Goal: Task Accomplishment & Management: Manage account settings

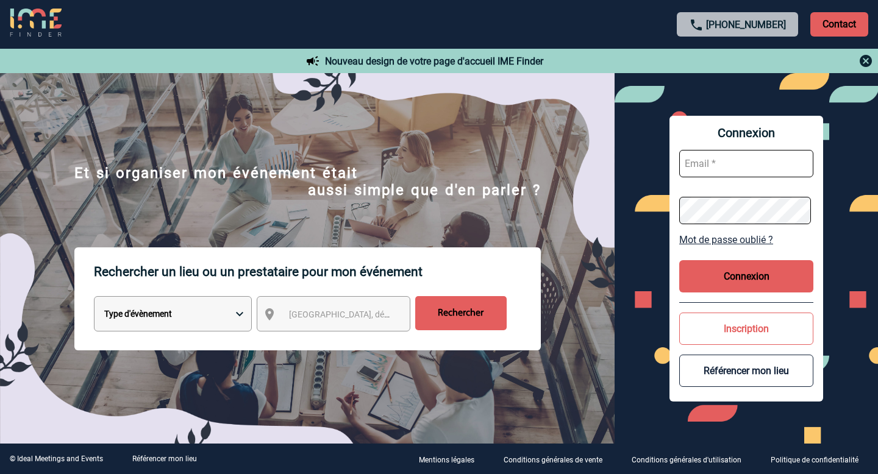
click at [705, 158] on input "text" at bounding box center [746, 163] width 134 height 27
paste input "justine@snapevent.fr"
type input "justine@snapevent.fr"
click at [744, 275] on button "Connexion" at bounding box center [746, 276] width 134 height 32
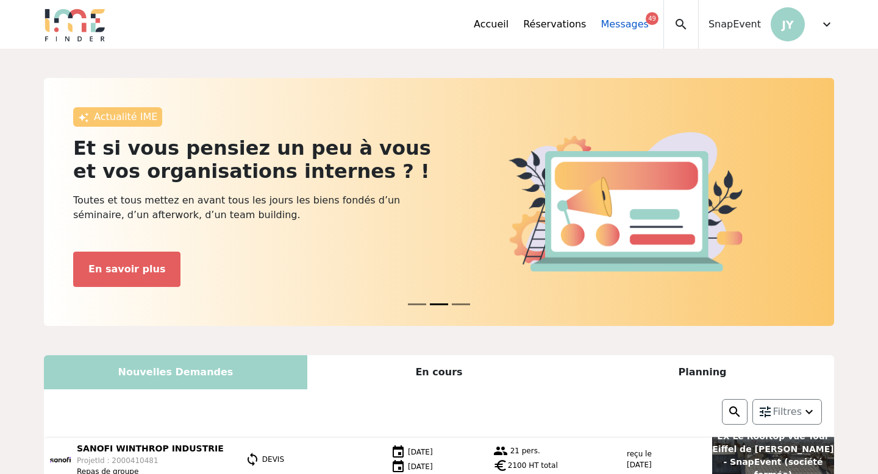
click at [623, 21] on link "Messages 49" at bounding box center [624, 24] width 48 height 15
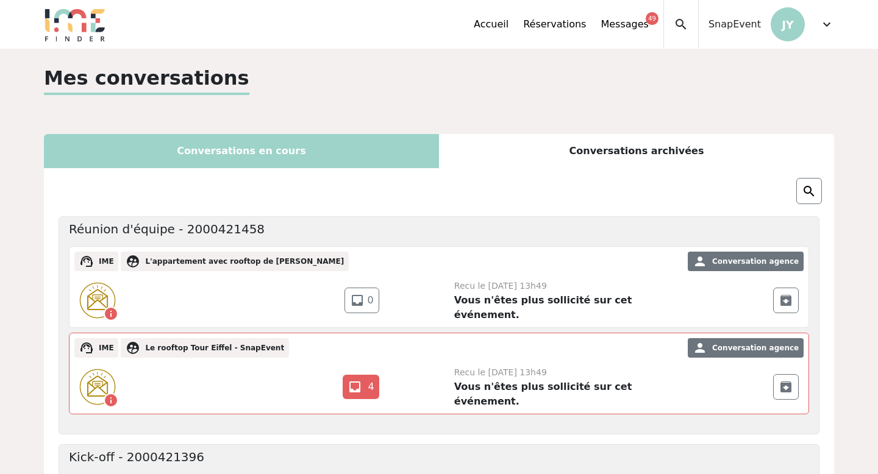
click at [824, 23] on span "expand_more" at bounding box center [826, 24] width 15 height 15
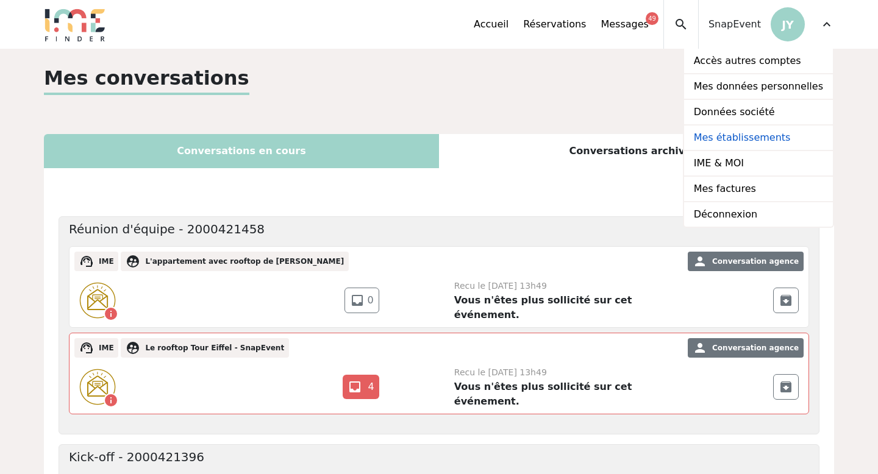
click at [739, 133] on link "Mes établissements" at bounding box center [758, 139] width 149 height 26
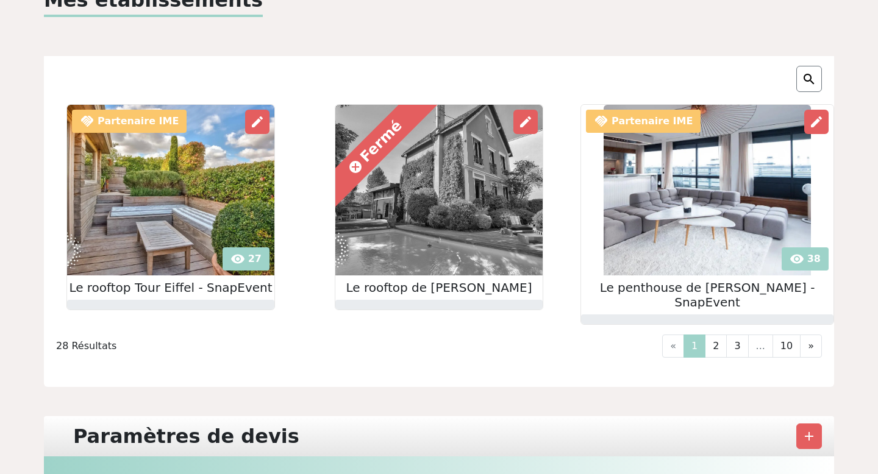
scroll to position [90, 0]
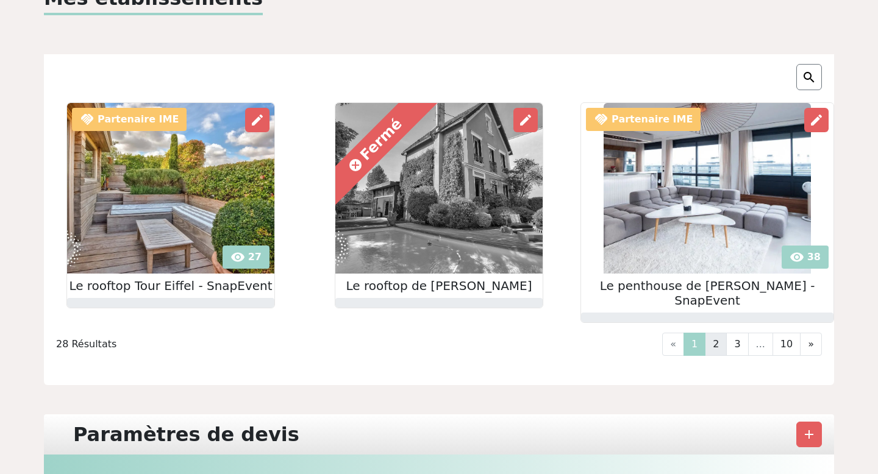
click at [722, 333] on link "2" at bounding box center [716, 344] width 22 height 23
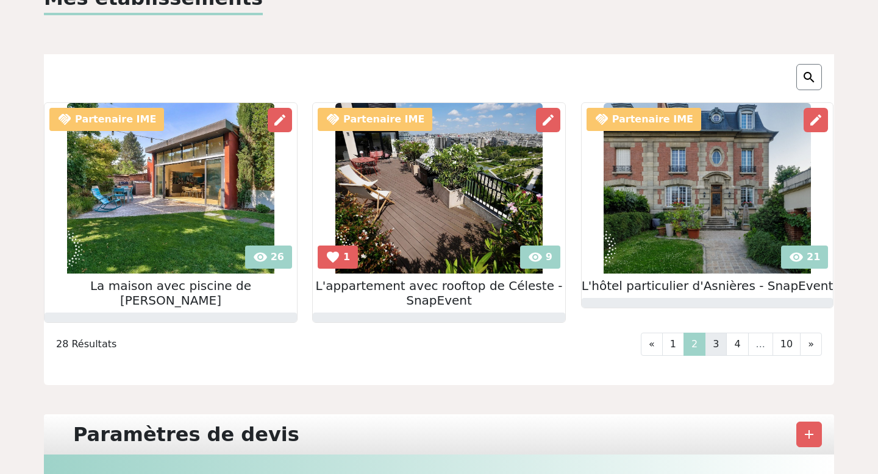
click at [722, 339] on link "3" at bounding box center [716, 344] width 22 height 23
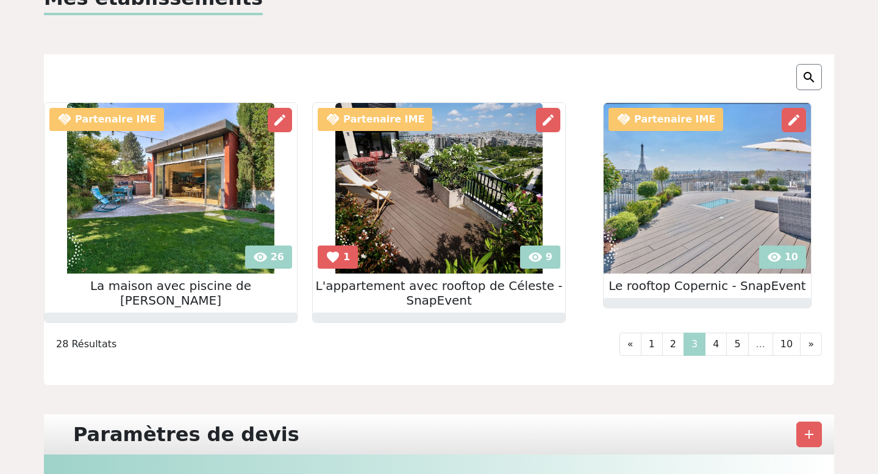
click at [722, 339] on link "4" at bounding box center [716, 344] width 22 height 23
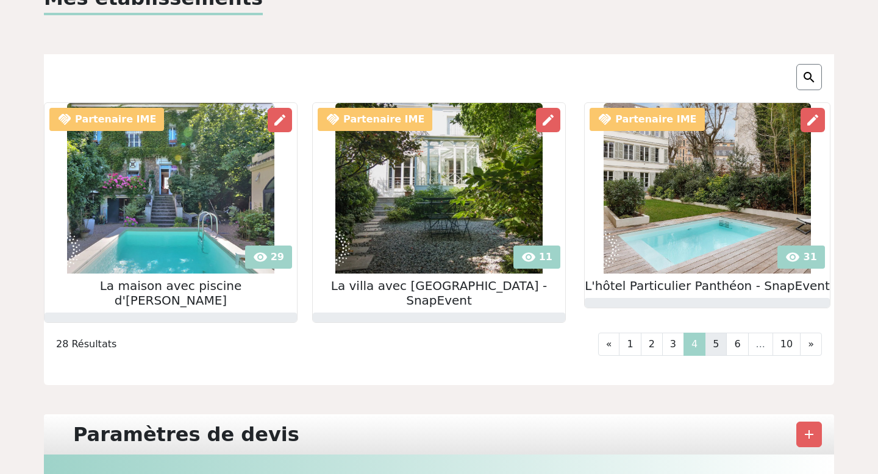
click at [721, 333] on link "5" at bounding box center [716, 344] width 22 height 23
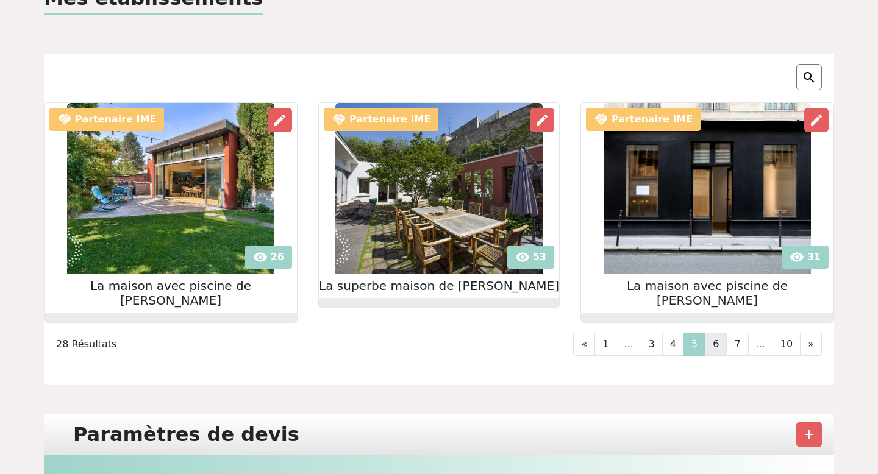
click at [719, 344] on link "6" at bounding box center [716, 344] width 22 height 23
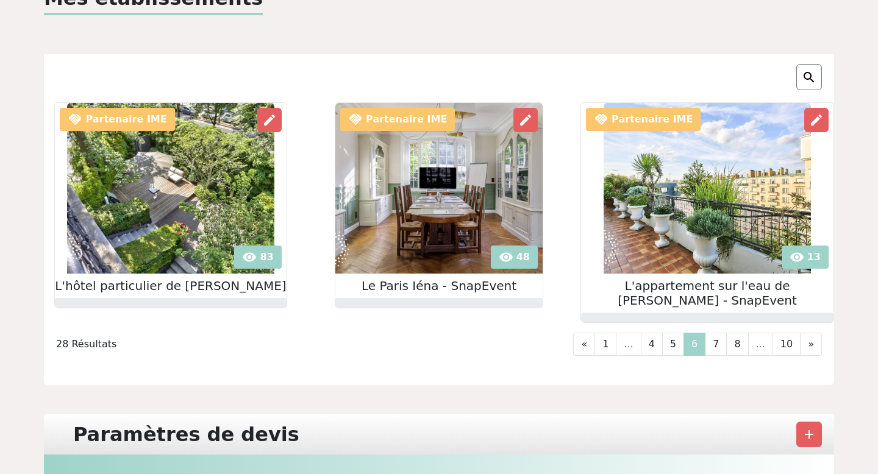
click at [719, 344] on link "7" at bounding box center [716, 344] width 22 height 23
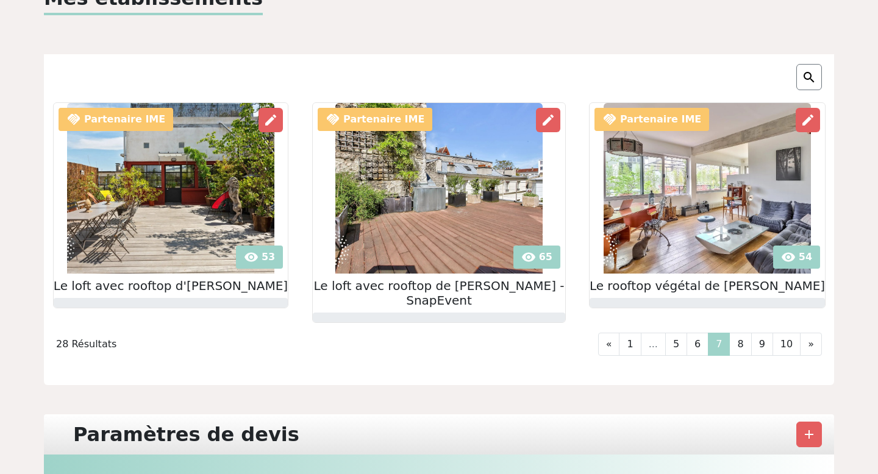
click at [719, 344] on div "handshake Partenaire IME visibility 53 edit Le loft avec rooftop d'Arthur - Sna…" at bounding box center [439, 243] width 790 height 283
click at [736, 333] on link "8" at bounding box center [740, 344] width 22 height 23
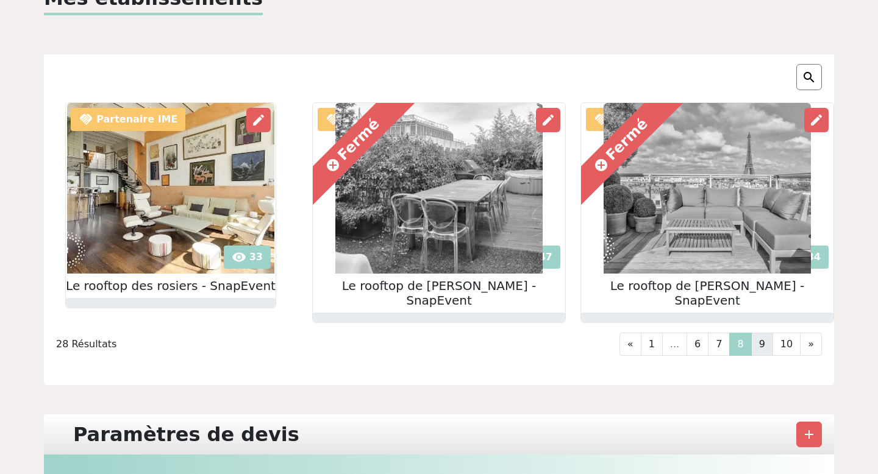
click at [758, 333] on link "9" at bounding box center [762, 344] width 22 height 23
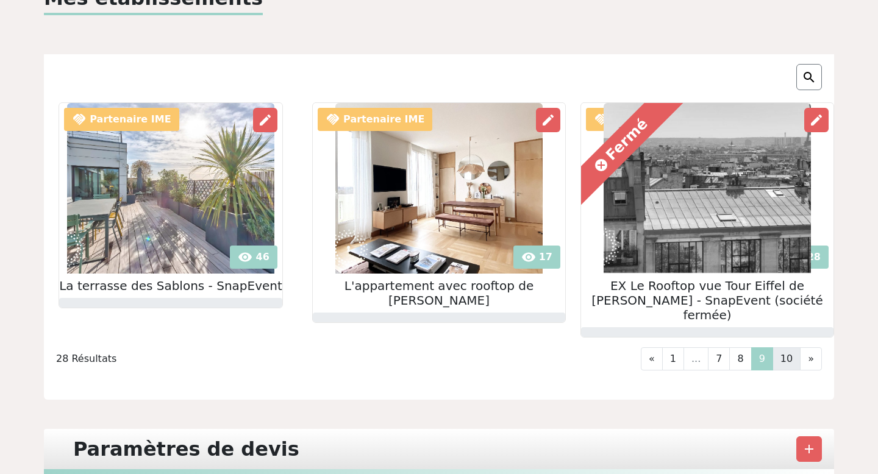
click at [780, 347] on link "10" at bounding box center [786, 358] width 28 height 23
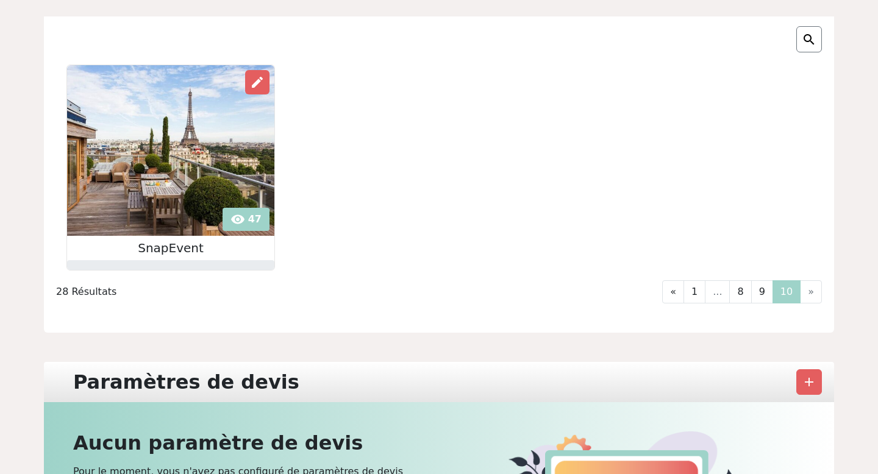
scroll to position [185, 0]
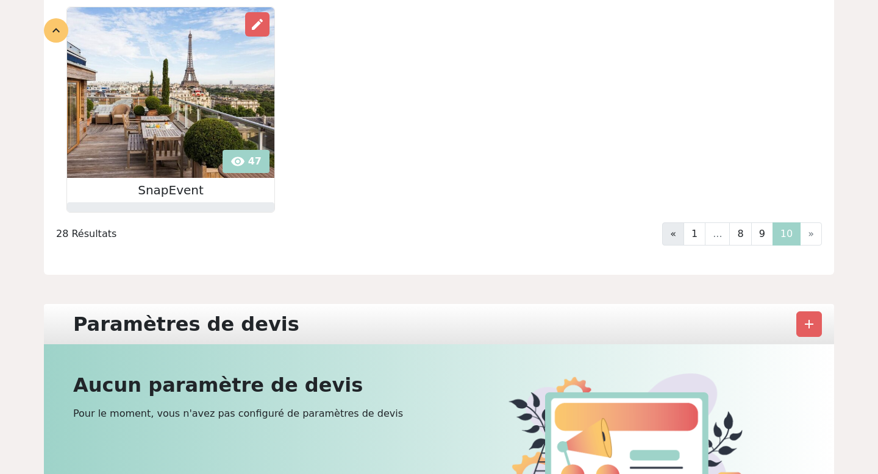
click at [683, 238] on link "«" at bounding box center [673, 233] width 22 height 23
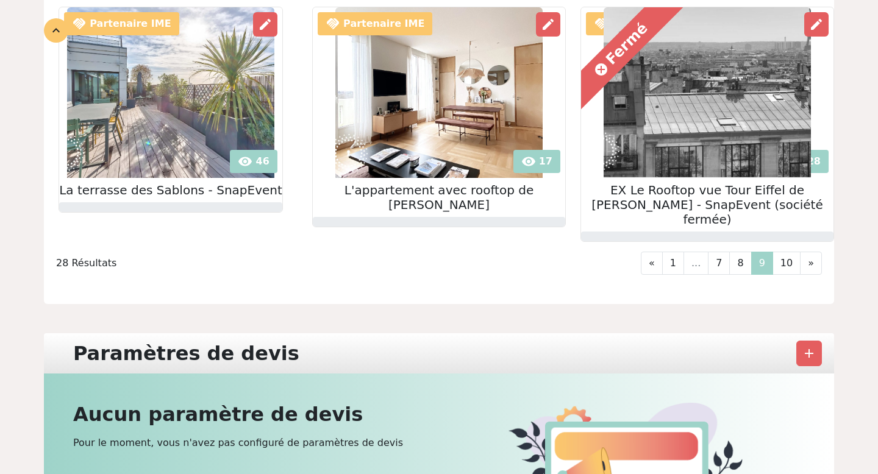
click at [697, 252] on li "..." at bounding box center [696, 263] width 24 height 23
click at [679, 252] on link "1" at bounding box center [673, 263] width 22 height 23
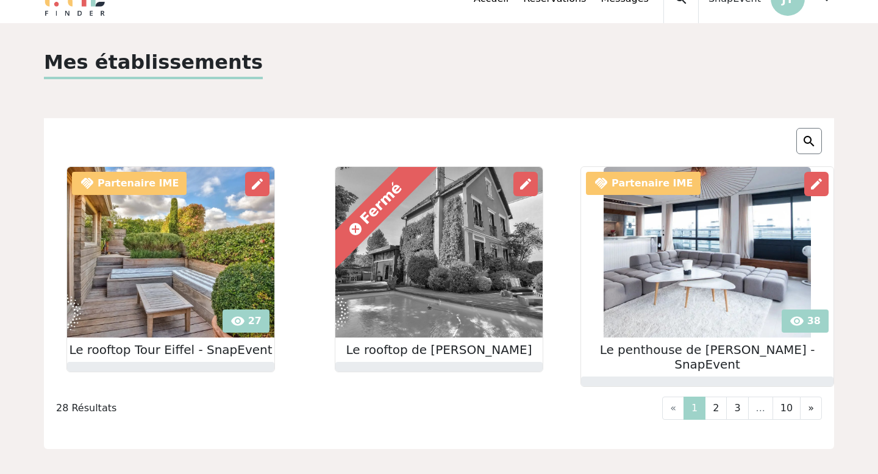
scroll to position [0, 0]
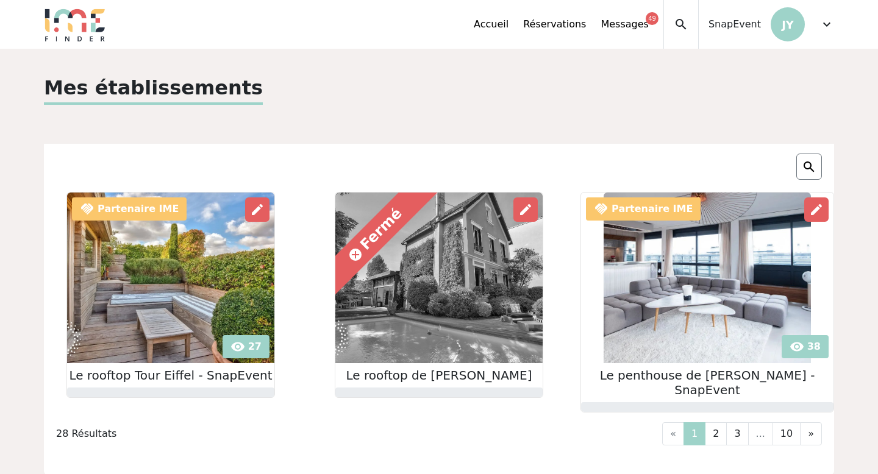
click at [194, 342] on img at bounding box center [170, 278] width 207 height 171
click at [722, 422] on link "2" at bounding box center [716, 433] width 22 height 23
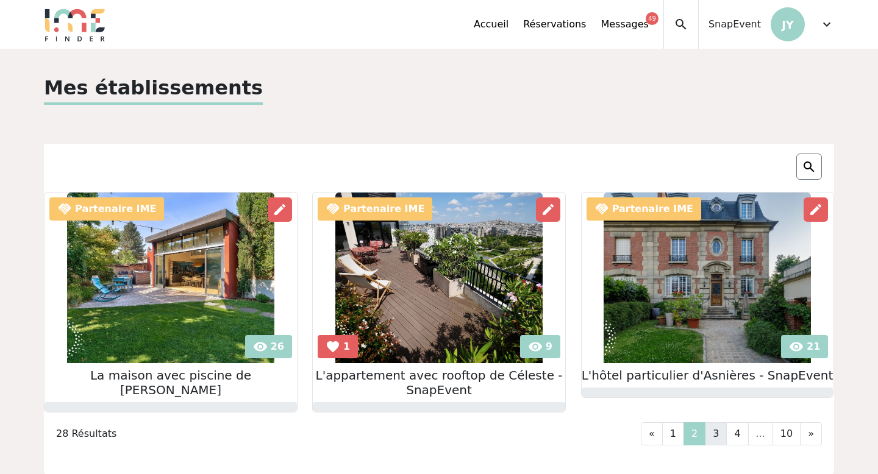
click at [720, 432] on link "3" at bounding box center [716, 433] width 22 height 23
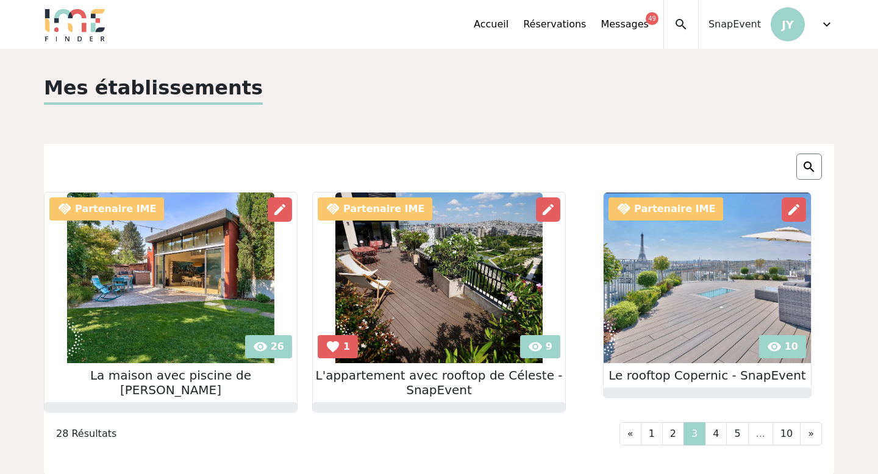
click at [720, 432] on link "4" at bounding box center [716, 433] width 22 height 23
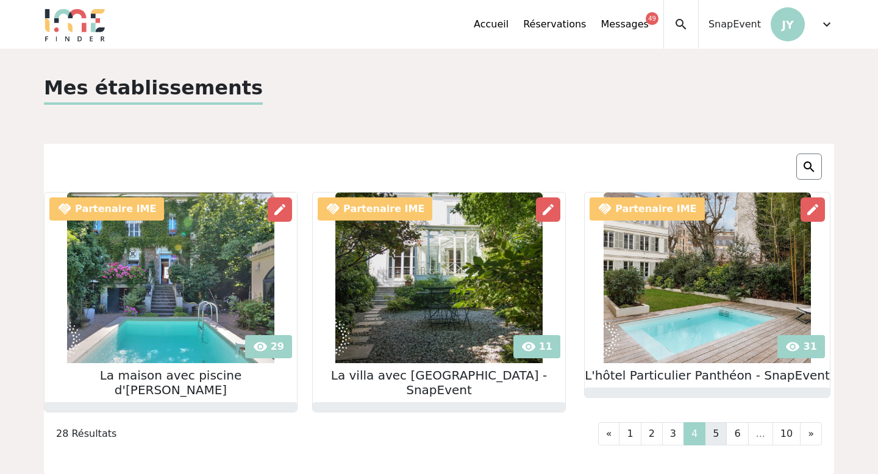
click at [718, 422] on link "5" at bounding box center [716, 433] width 22 height 23
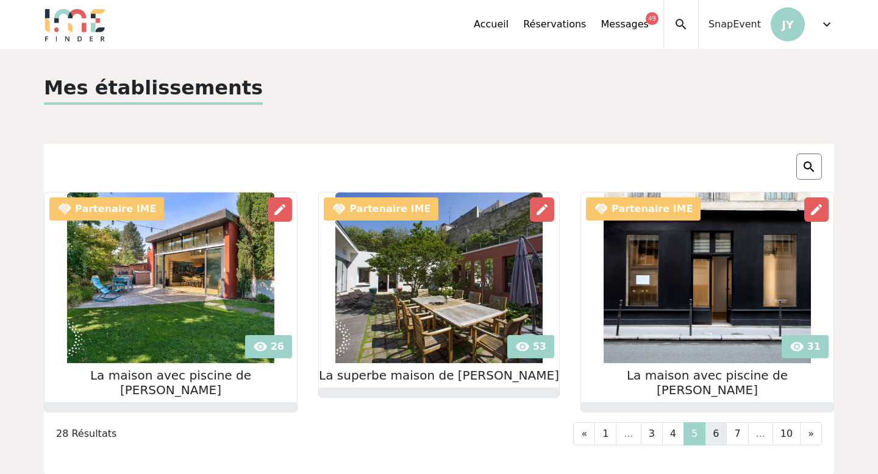
click at [718, 430] on link "6" at bounding box center [716, 433] width 22 height 23
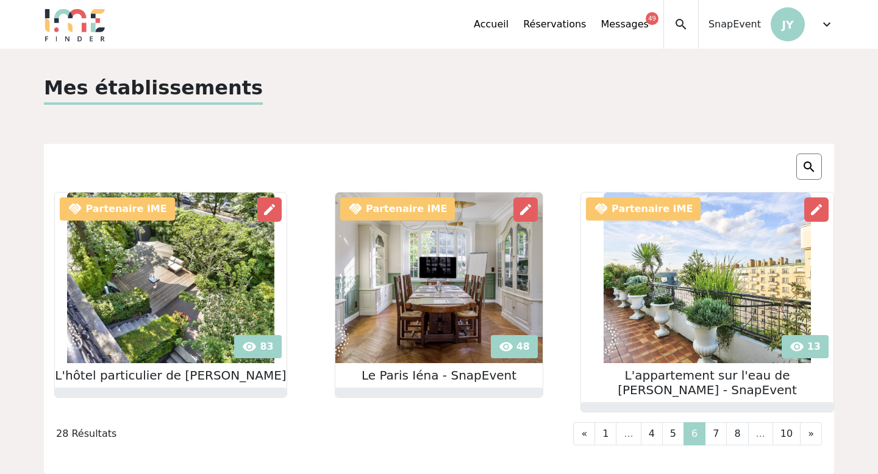
click at [718, 430] on link "7" at bounding box center [716, 433] width 22 height 23
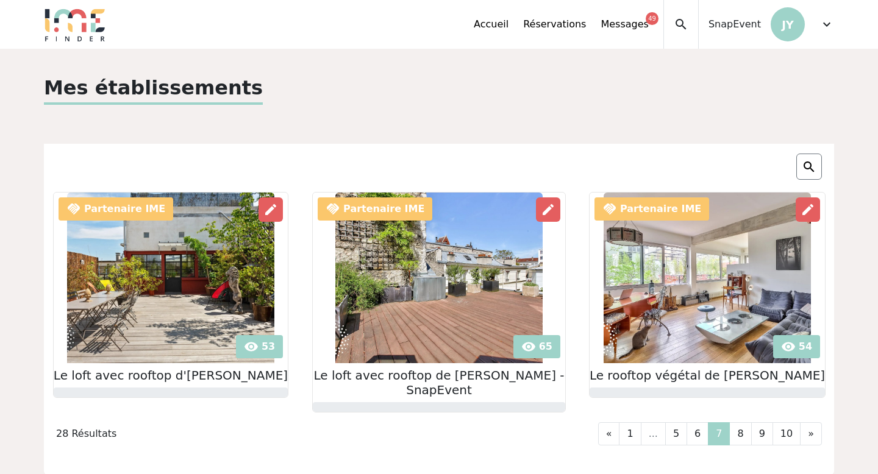
click at [718, 430] on link "7" at bounding box center [719, 433] width 22 height 23
click at [744, 422] on link "8" at bounding box center [740, 433] width 22 height 23
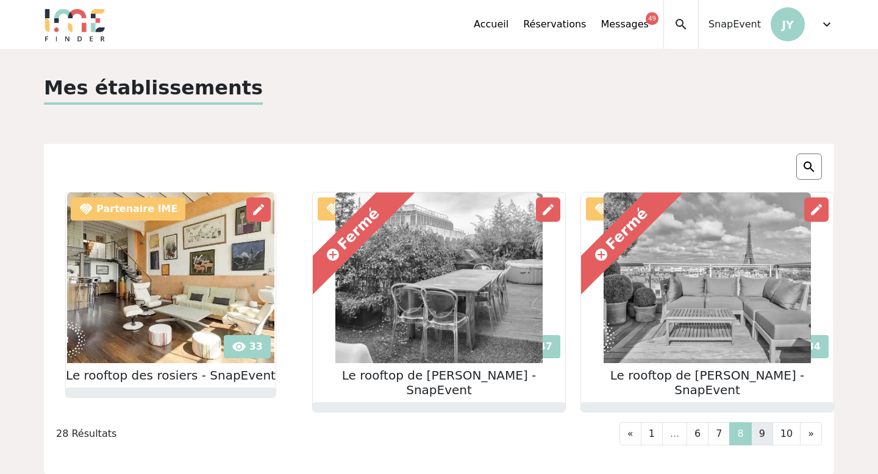
click at [763, 422] on link "9" at bounding box center [762, 433] width 22 height 23
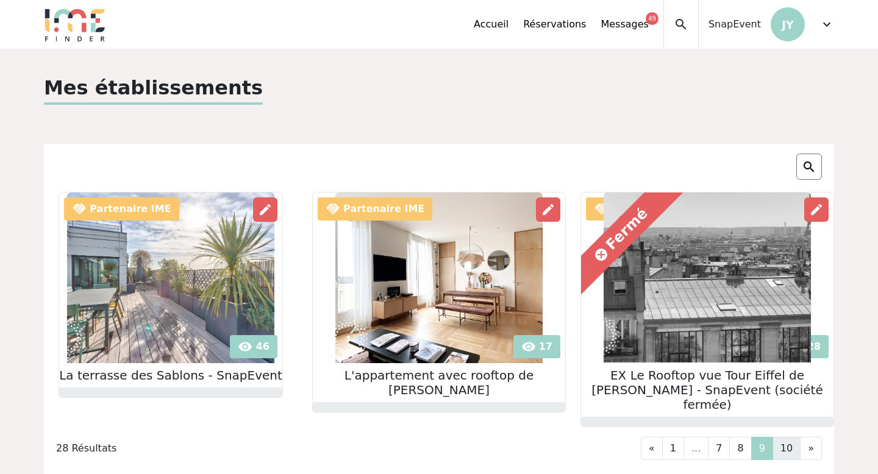
click at [783, 437] on link "10" at bounding box center [786, 448] width 28 height 23
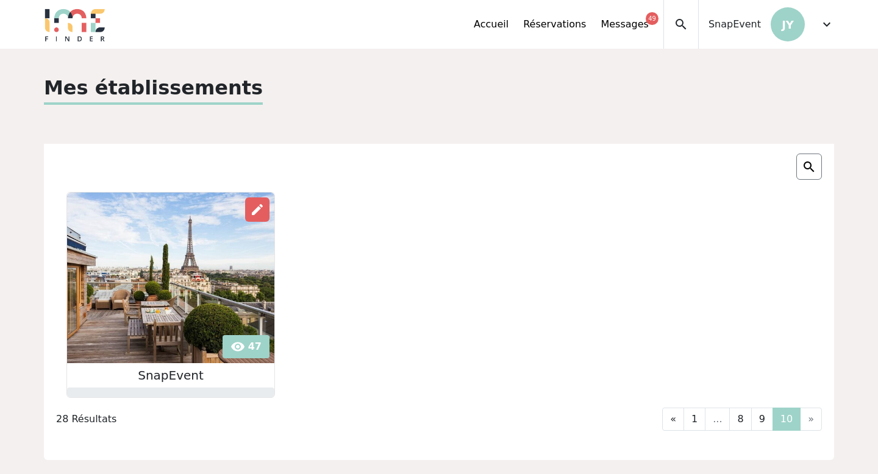
click at [828, 29] on span "expand_more" at bounding box center [826, 24] width 15 height 15
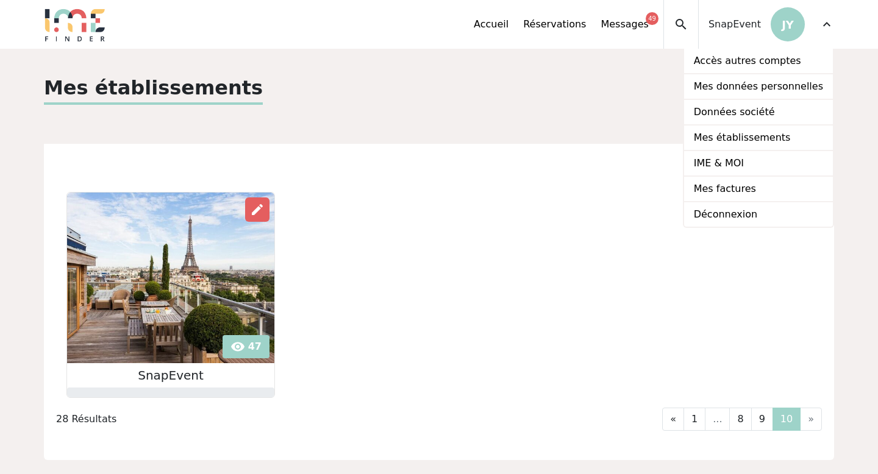
click at [649, 34] on div "Accueil Réservations Messages 49 Accès autres comptes Mes données personnelles …" at bounding box center [569, 24] width 190 height 49
click at [641, 28] on link "Messages 49" at bounding box center [624, 24] width 48 height 15
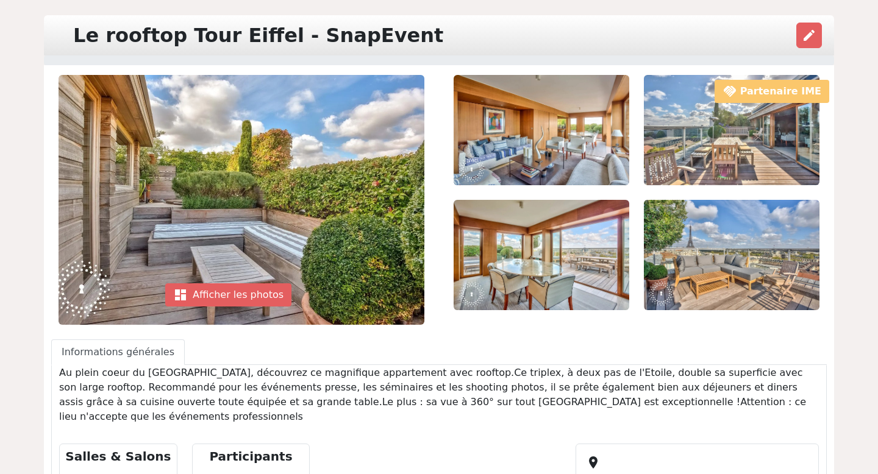
scroll to position [38, 0]
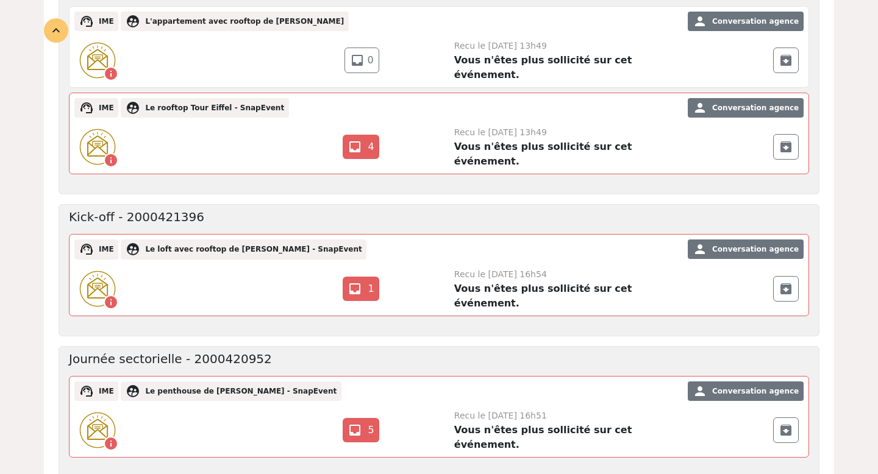
scroll to position [247, 0]
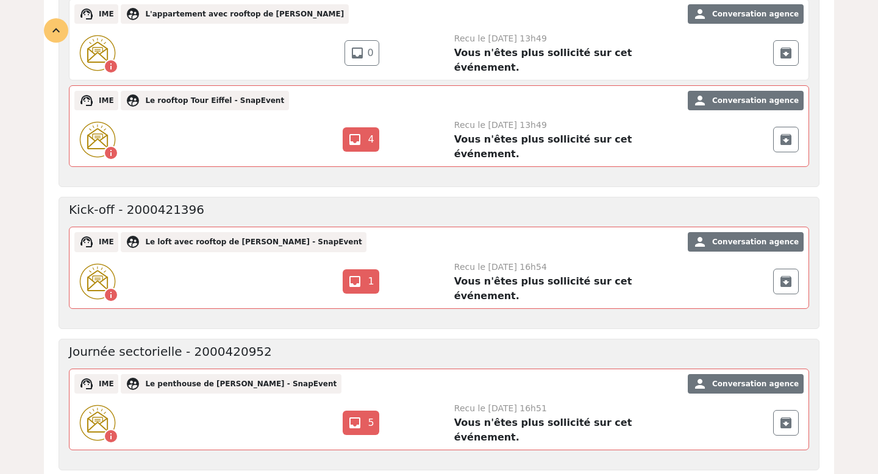
click at [503, 276] on strong "Vous n'êtes plus sollicité sur cet événement." at bounding box center [543, 289] width 178 height 26
click at [369, 270] on link "inbox 1" at bounding box center [361, 281] width 36 height 24
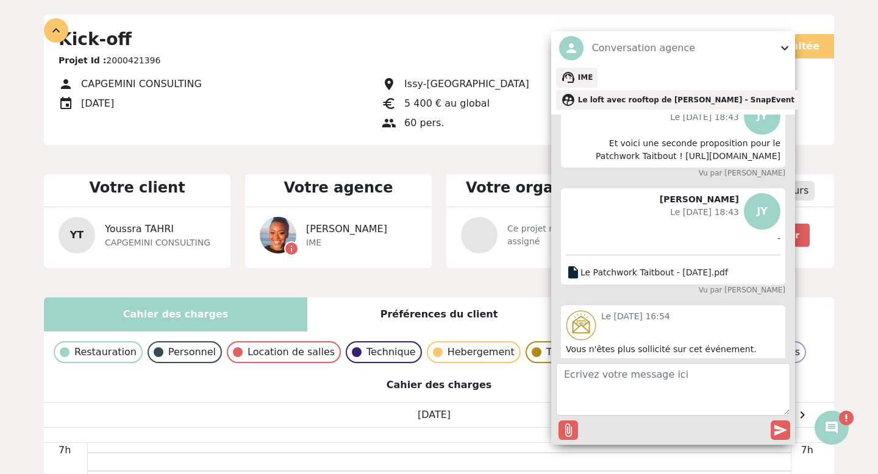
scroll to position [367, 0]
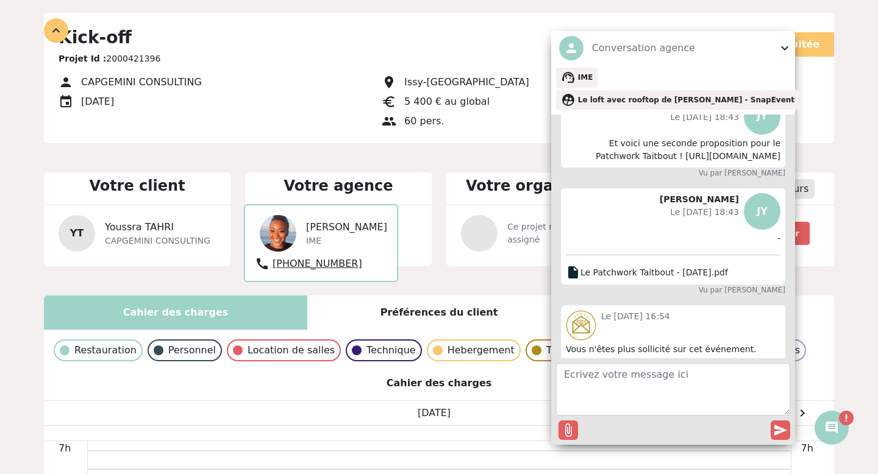
click at [784, 55] on span "expand_more" at bounding box center [784, 48] width 15 height 15
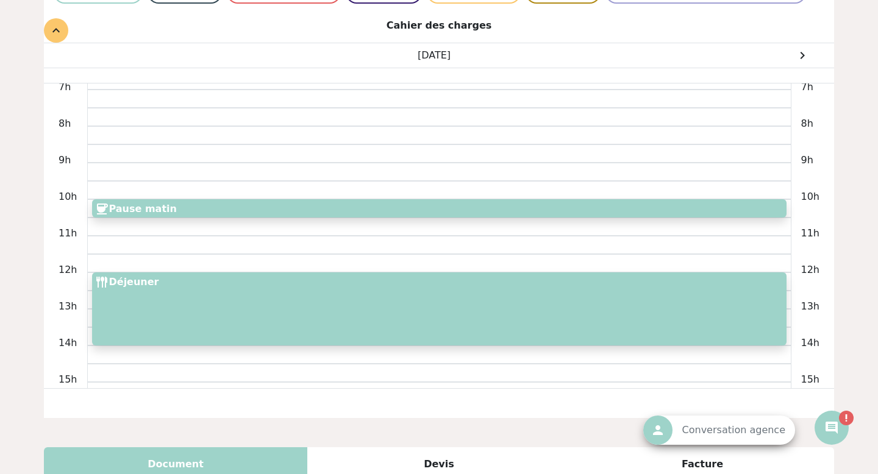
scroll to position [0, 0]
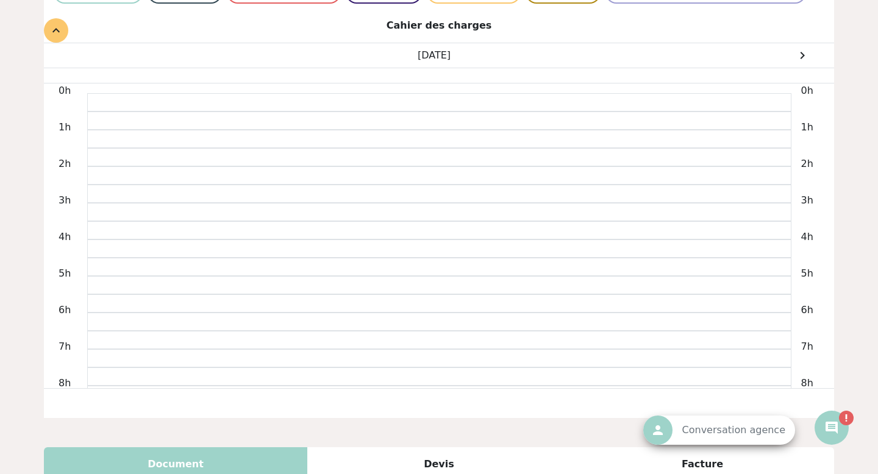
click at [672, 452] on div "Facture" at bounding box center [702, 464] width 263 height 34
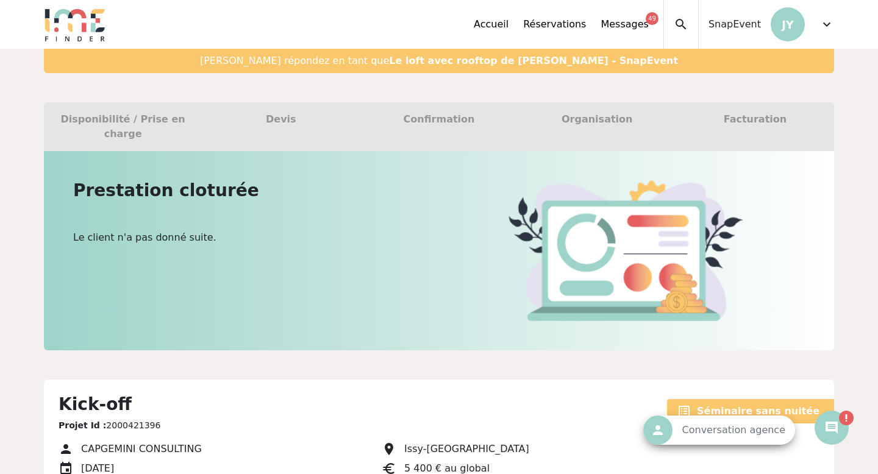
click at [831, 23] on span "expand_more" at bounding box center [826, 24] width 15 height 15
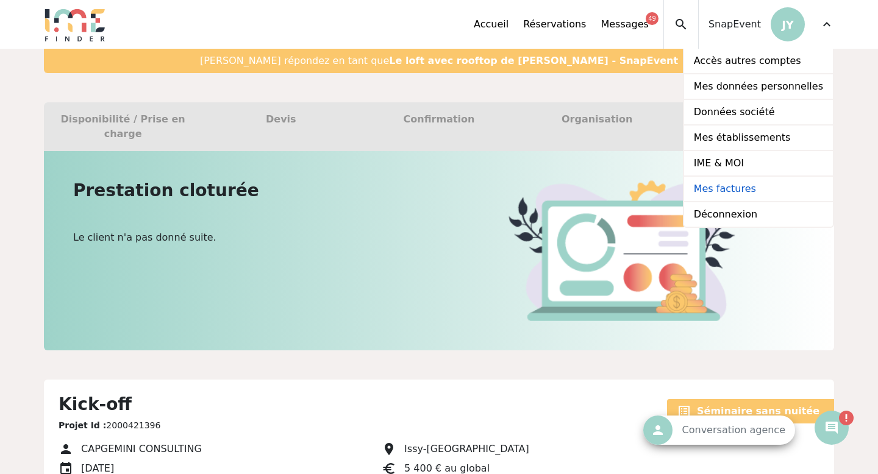
click at [739, 188] on link "Mes factures" at bounding box center [758, 190] width 149 height 26
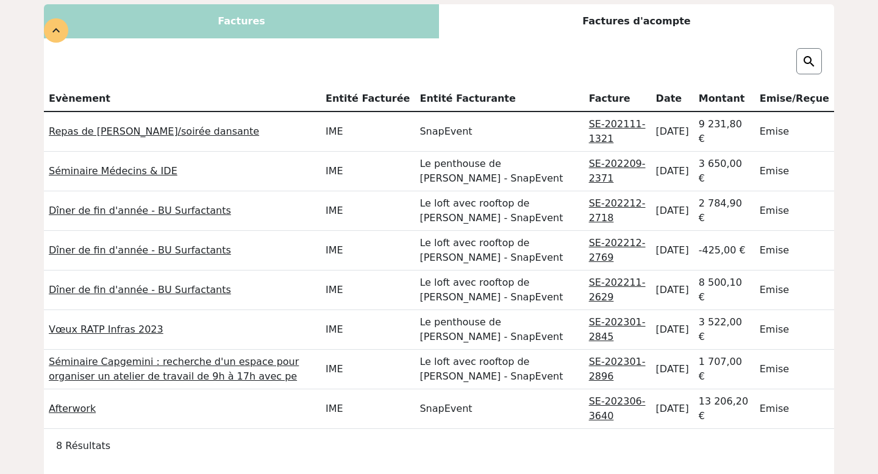
scroll to position [118, 0]
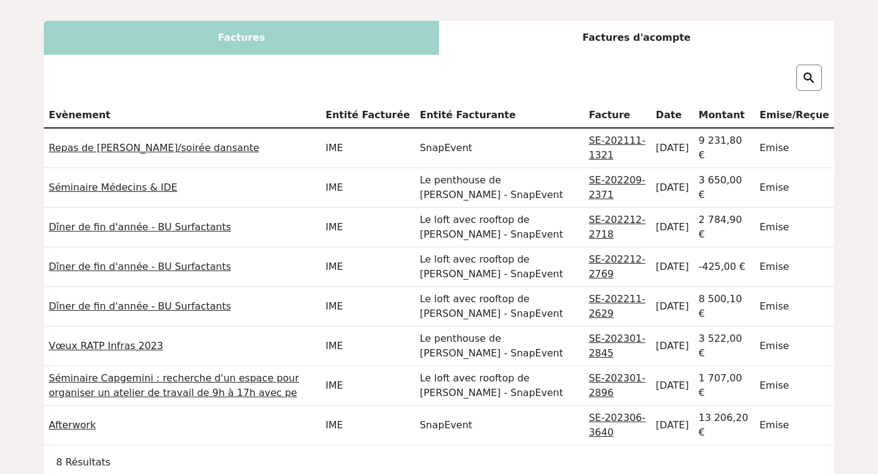
click at [120, 152] on link "Repas de [PERSON_NAME]/soirée dansante" at bounding box center [154, 148] width 210 height 12
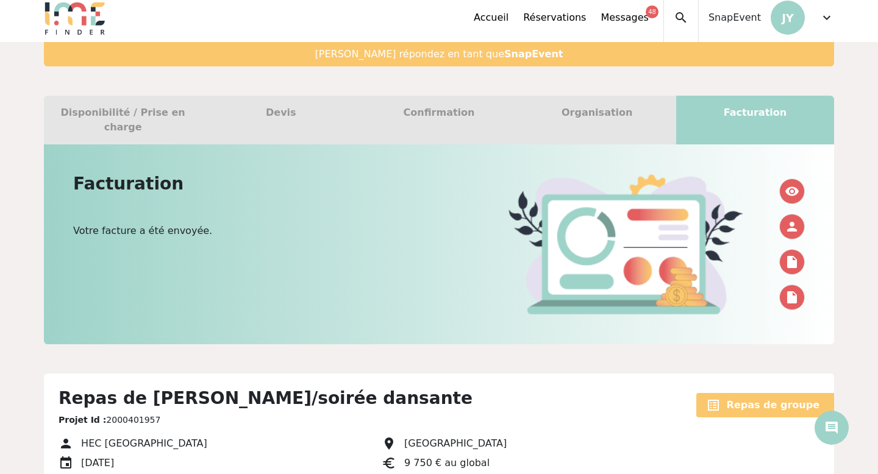
scroll to position [2, 0]
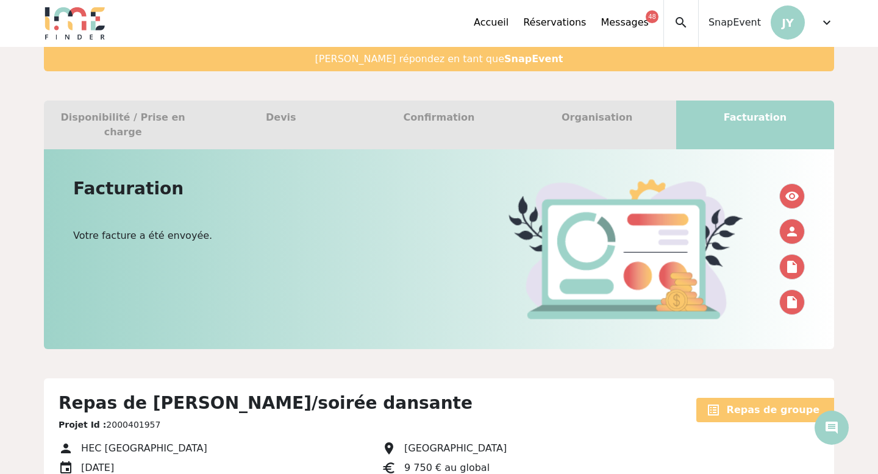
click at [828, 27] on span "expand_more" at bounding box center [826, 22] width 15 height 15
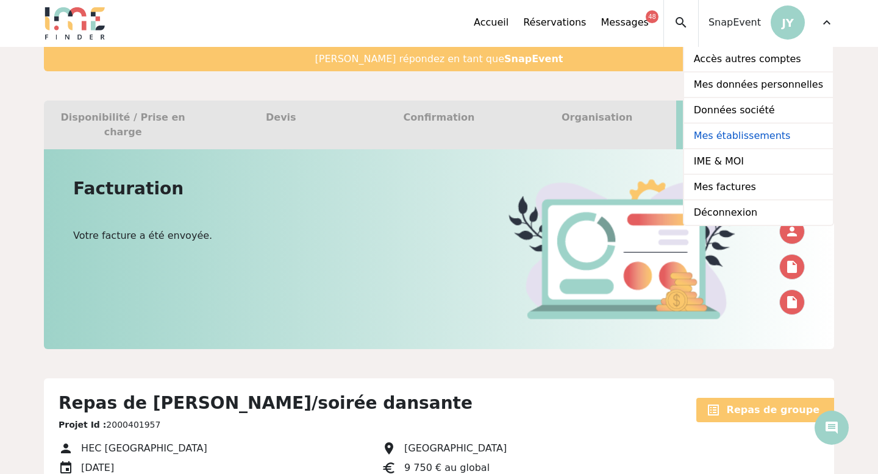
click at [747, 140] on link "Mes établissements" at bounding box center [758, 137] width 149 height 26
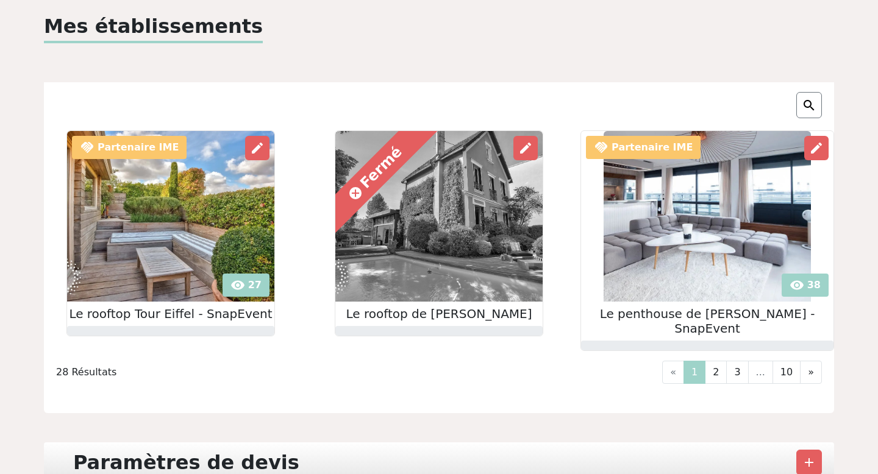
scroll to position [62, 0]
click at [818, 107] on div at bounding box center [809, 104] width 26 height 26
click at [814, 100] on img at bounding box center [809, 105] width 15 height 15
click at [776, 95] on div at bounding box center [748, 104] width 148 height 26
click at [735, 107] on input "text" at bounding box center [755, 104] width 122 height 15
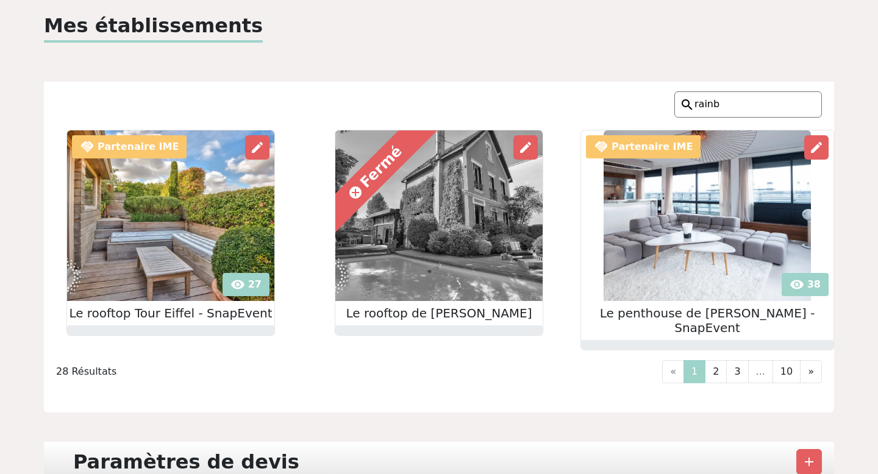
type input "rainbo"
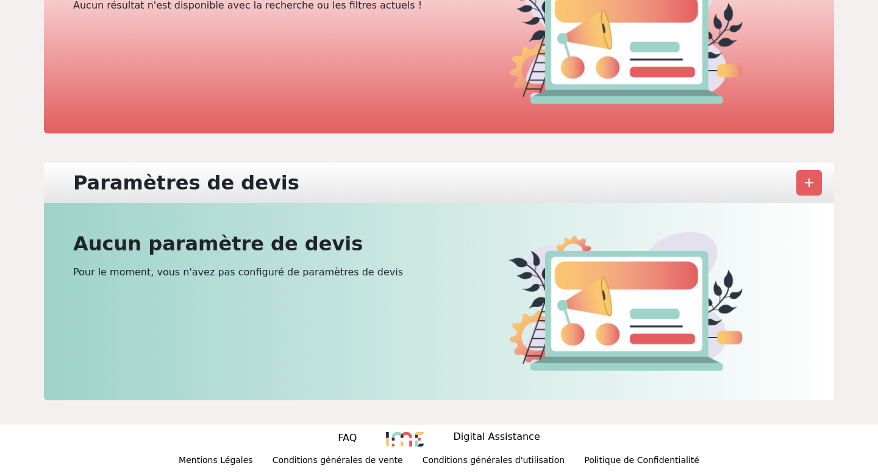
scroll to position [0, 0]
